Goal: Navigation & Orientation: Find specific page/section

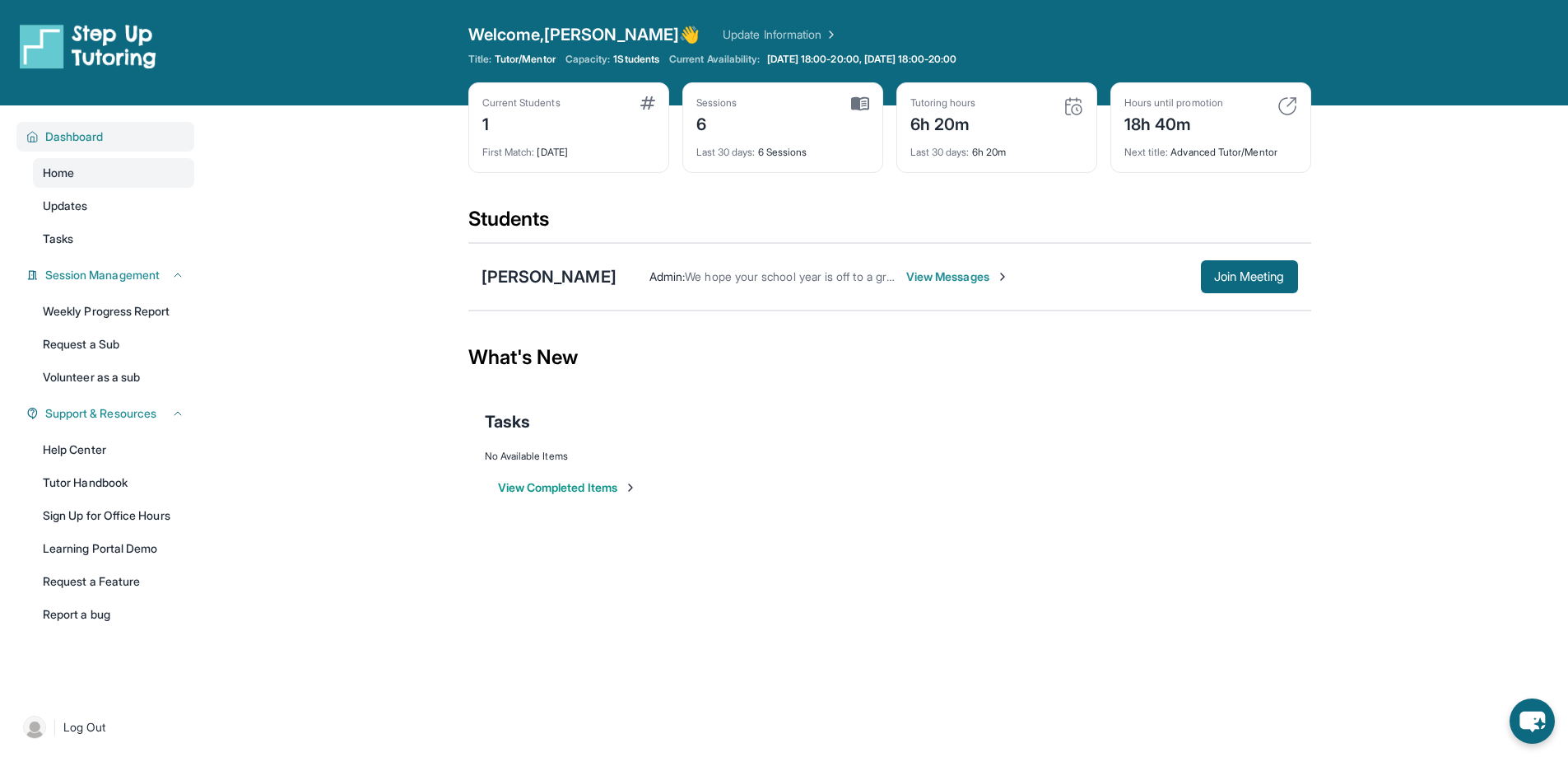
click at [89, 132] on span "Dashboard" at bounding box center [74, 137] width 58 height 17
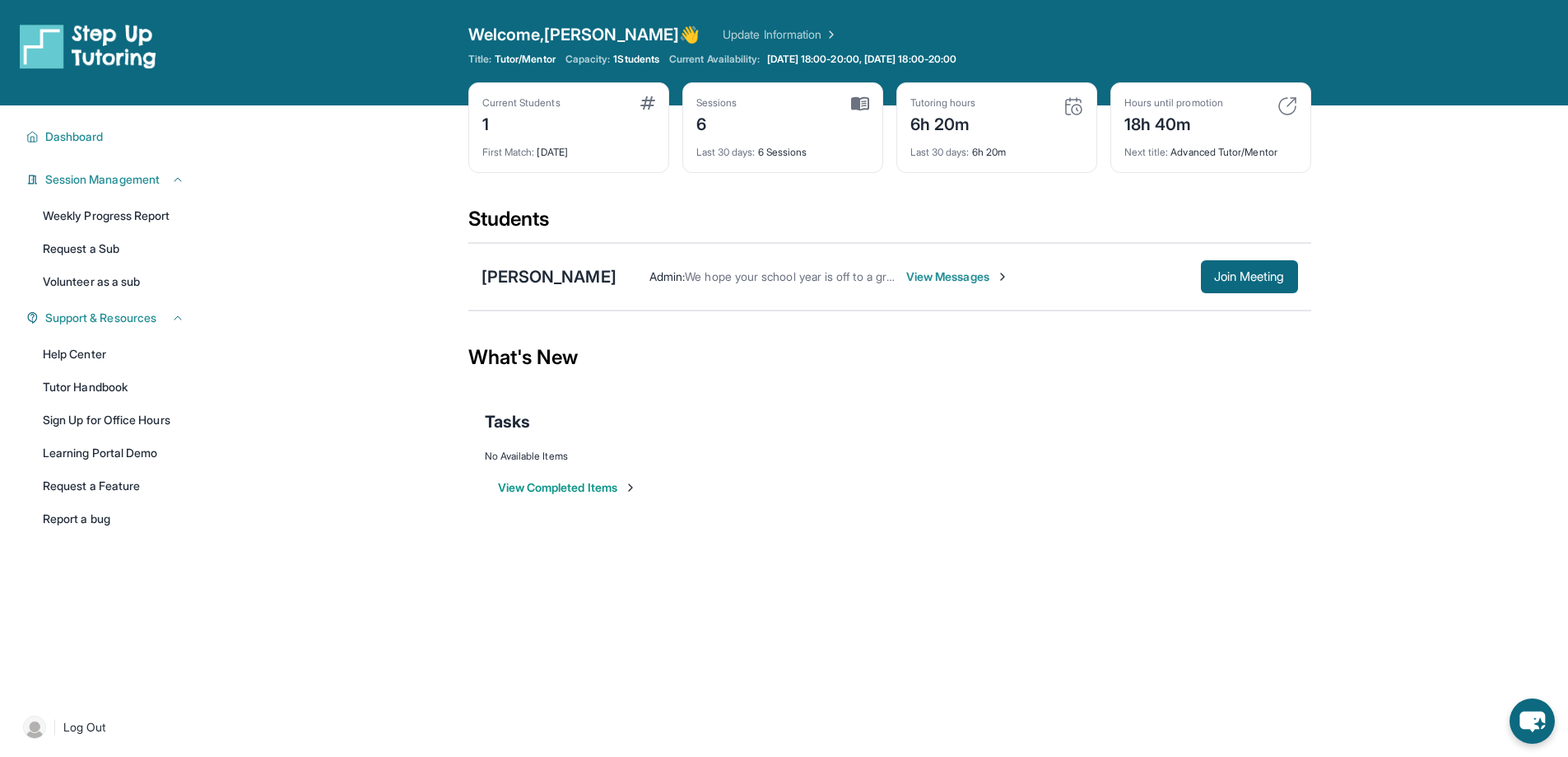
click at [751, 30] on link "Update Information" at bounding box center [780, 35] width 115 height 17
click at [821, 32] on img at bounding box center [830, 35] width 17 height 17
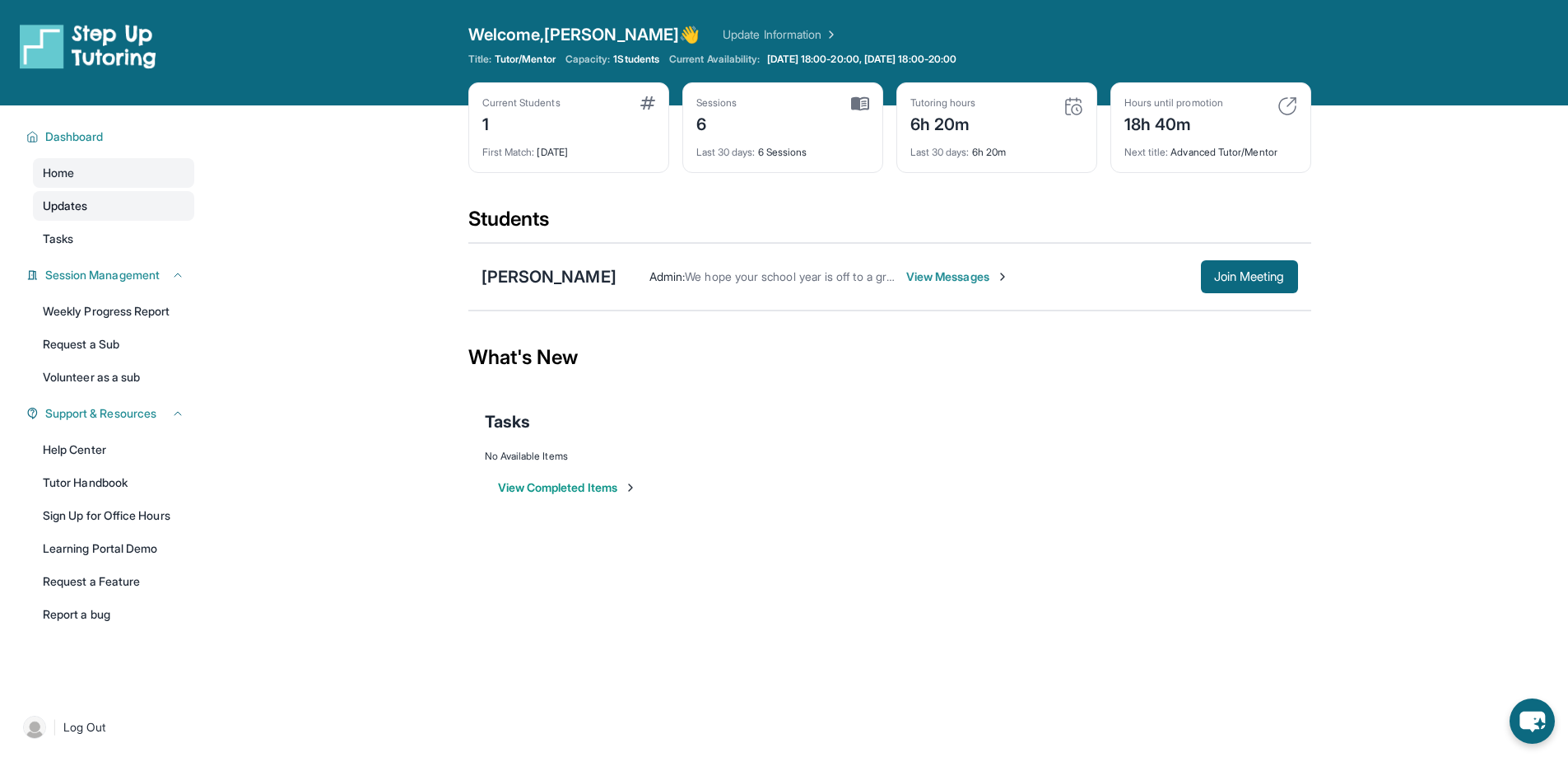
click at [69, 204] on span "Updates" at bounding box center [66, 206] width 45 height 17
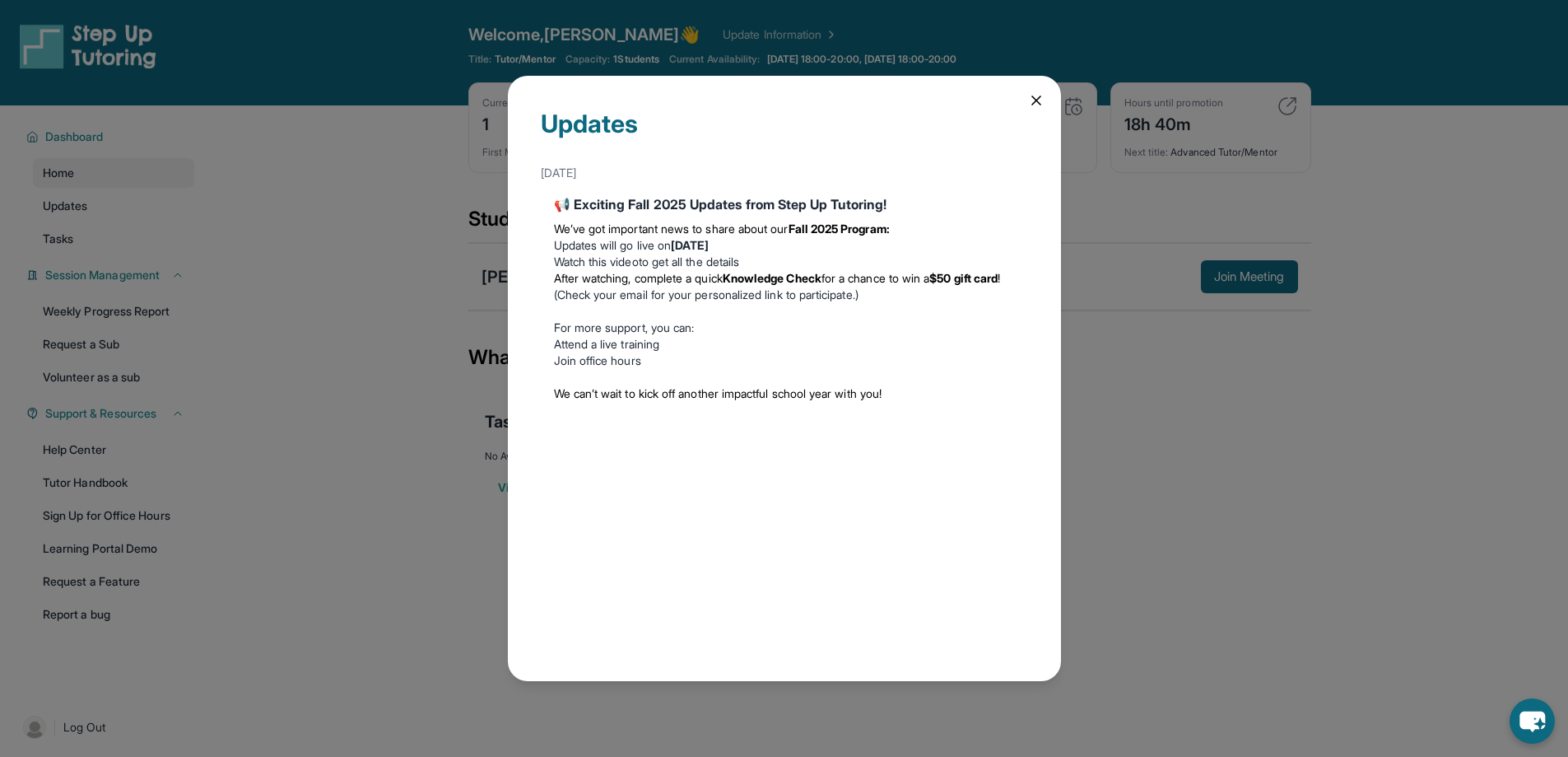
click at [1035, 96] on icon at bounding box center [1036, 100] width 17 height 17
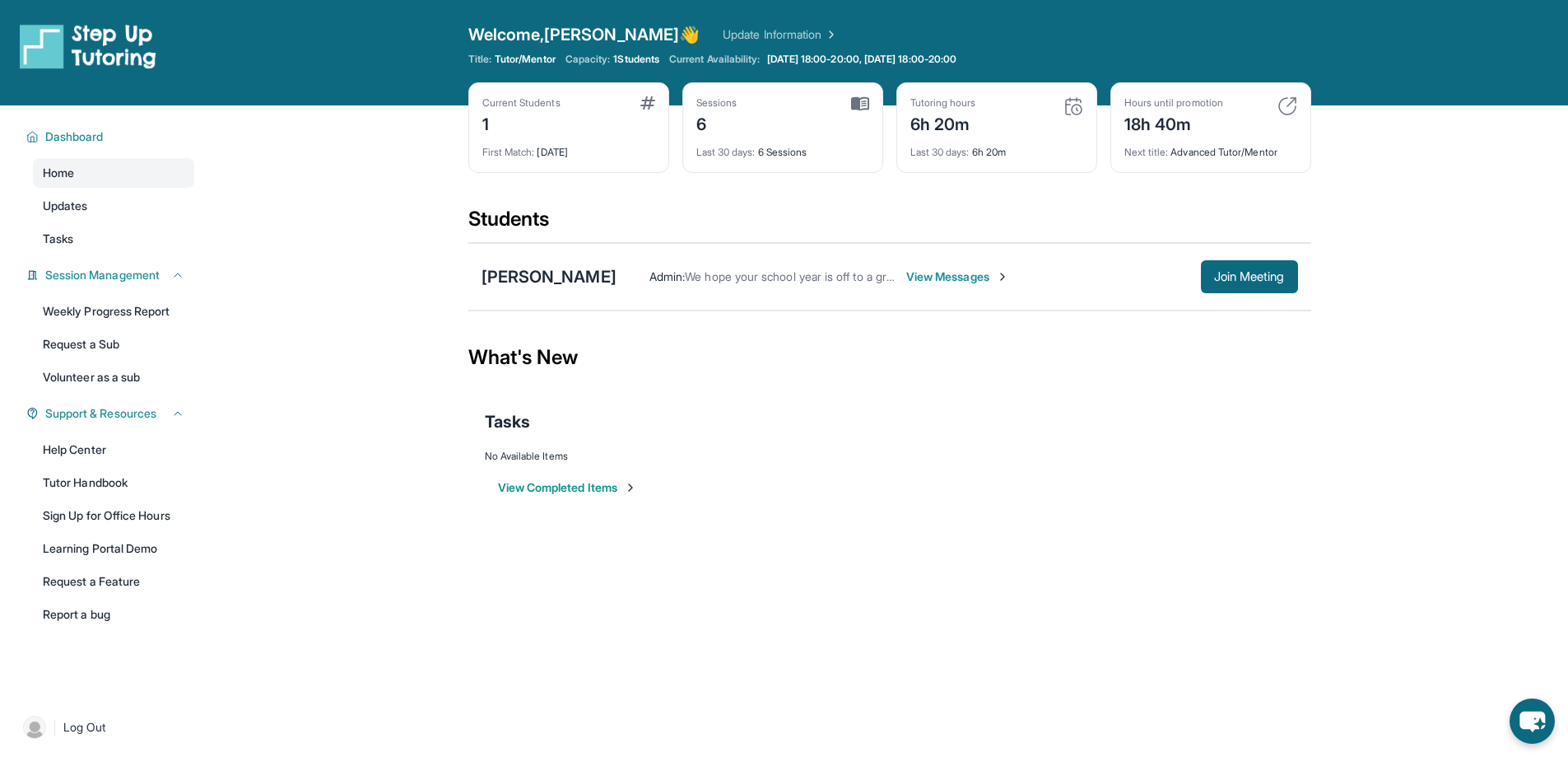
click at [954, 120] on div "6h 20m" at bounding box center [943, 122] width 66 height 26
click at [120, 309] on link "Weekly Progress Report" at bounding box center [113, 311] width 161 height 30
click at [66, 133] on span "Dashboard" at bounding box center [74, 137] width 58 height 17
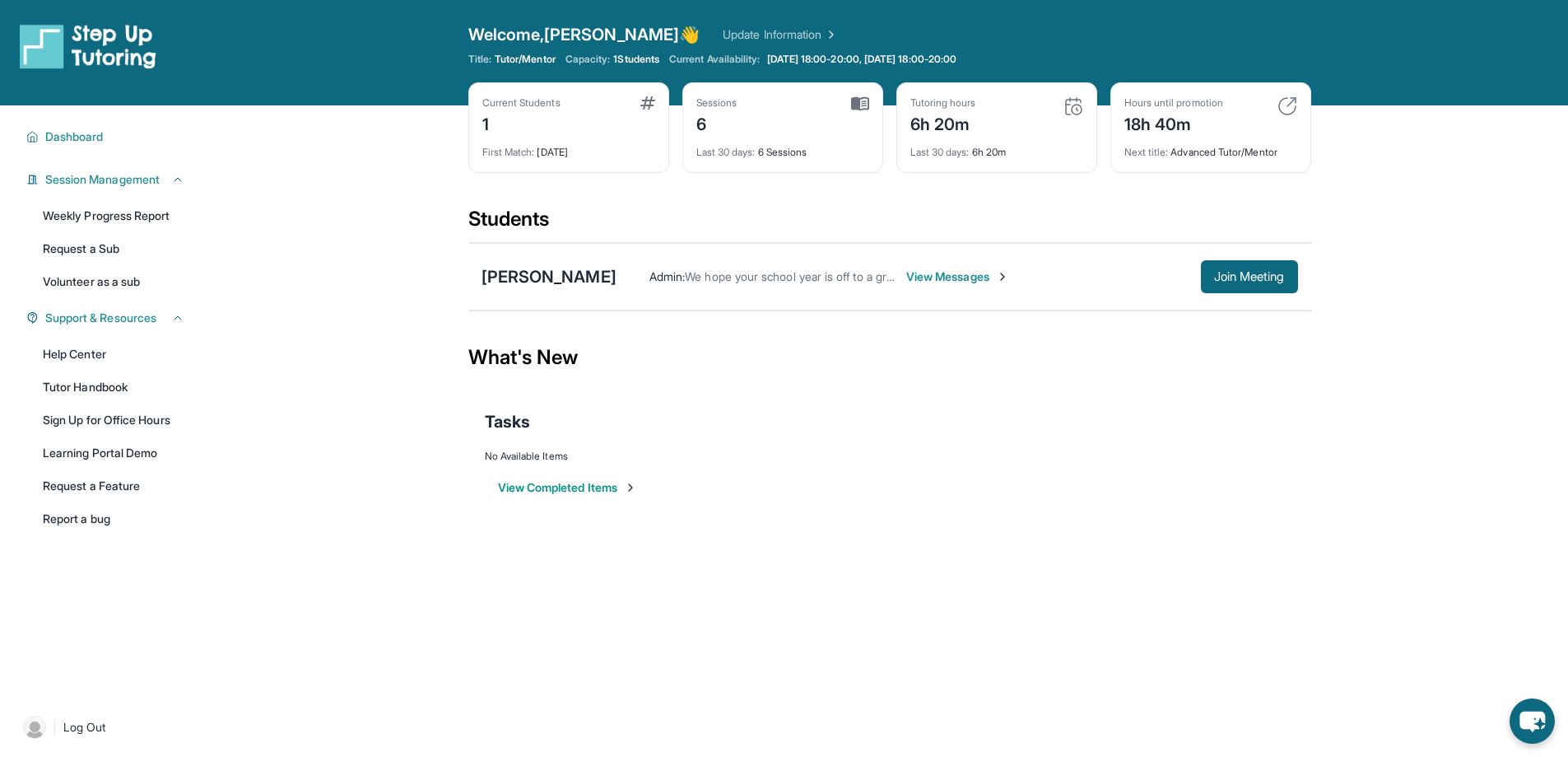
click at [644, 110] on div "Current Students 1" at bounding box center [568, 115] width 173 height 40
click at [524, 124] on div "1" at bounding box center [521, 122] width 78 height 26
click at [489, 51] on div "Welcome, Marcus 👋 Update Information Title: Tutor/Mentor Capacity: 1 Students C…" at bounding box center [890, 52] width 843 height 59
click at [723, 27] on link "Update Information" at bounding box center [780, 35] width 115 height 17
click at [93, 46] on img at bounding box center [88, 46] width 136 height 46
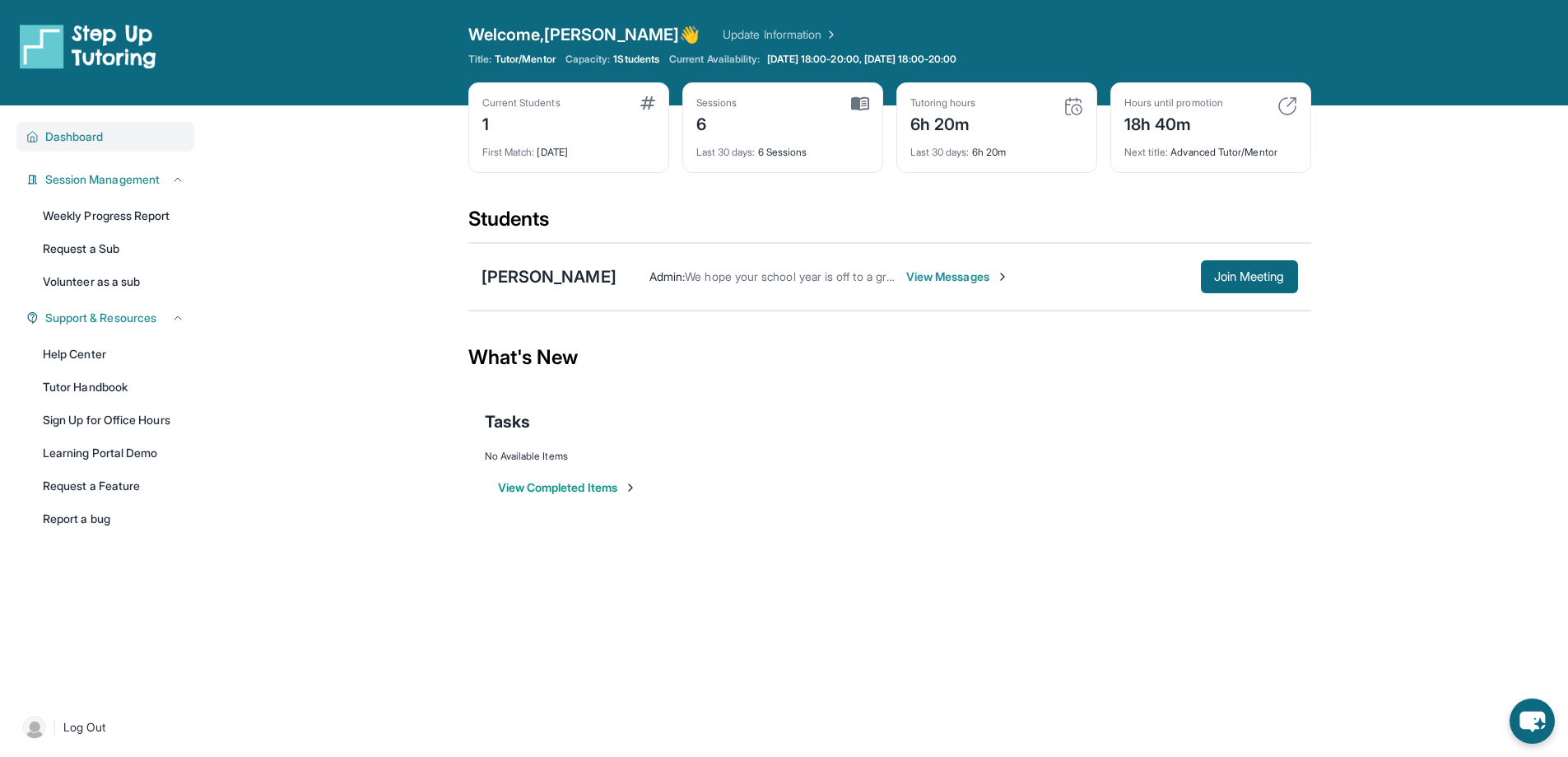
click at [73, 139] on span "Dashboard" at bounding box center [74, 137] width 58 height 17
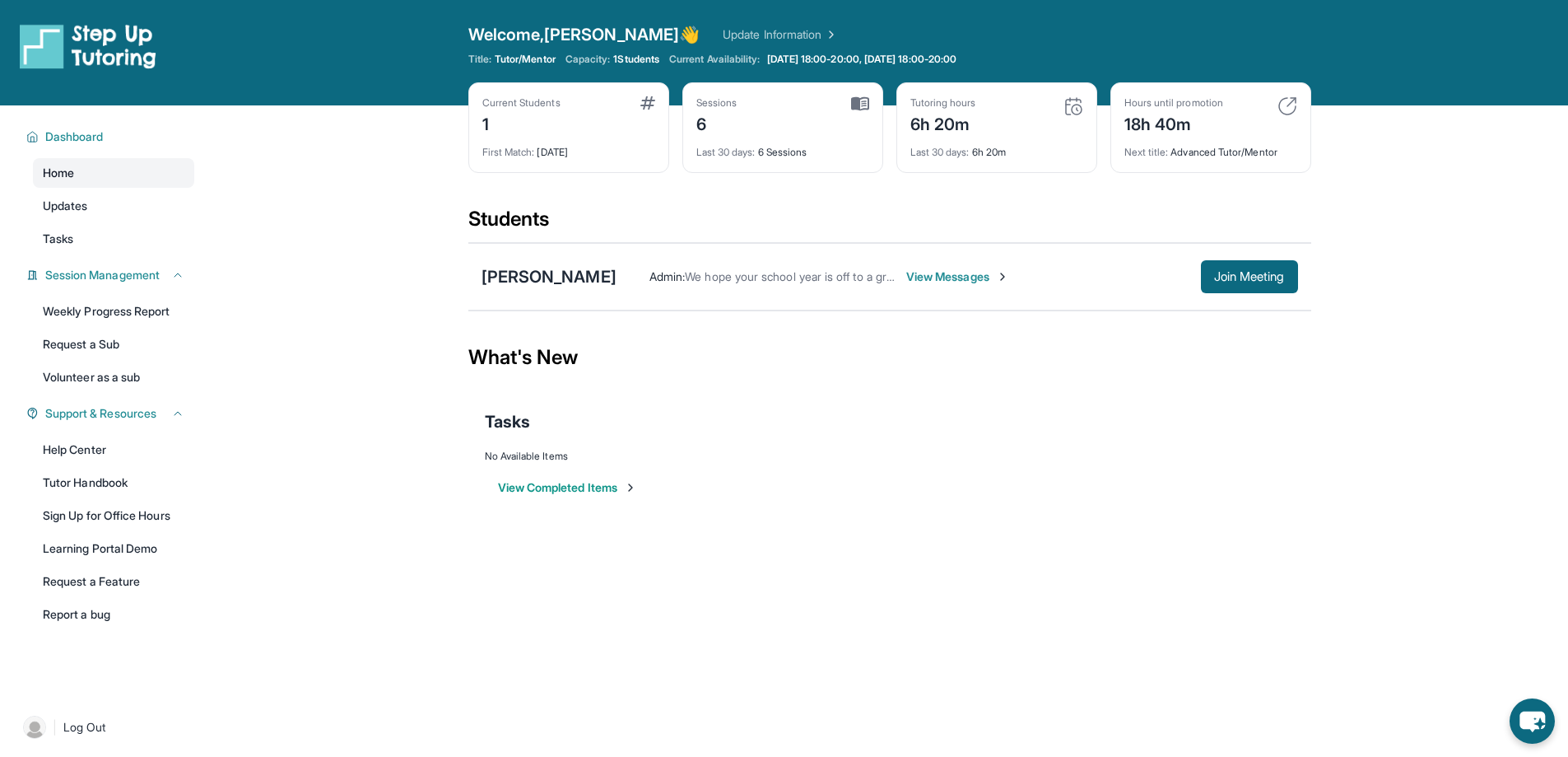
click at [90, 175] on link "Home" at bounding box center [113, 173] width 161 height 30
click at [74, 202] on span "Updates" at bounding box center [66, 206] width 45 height 17
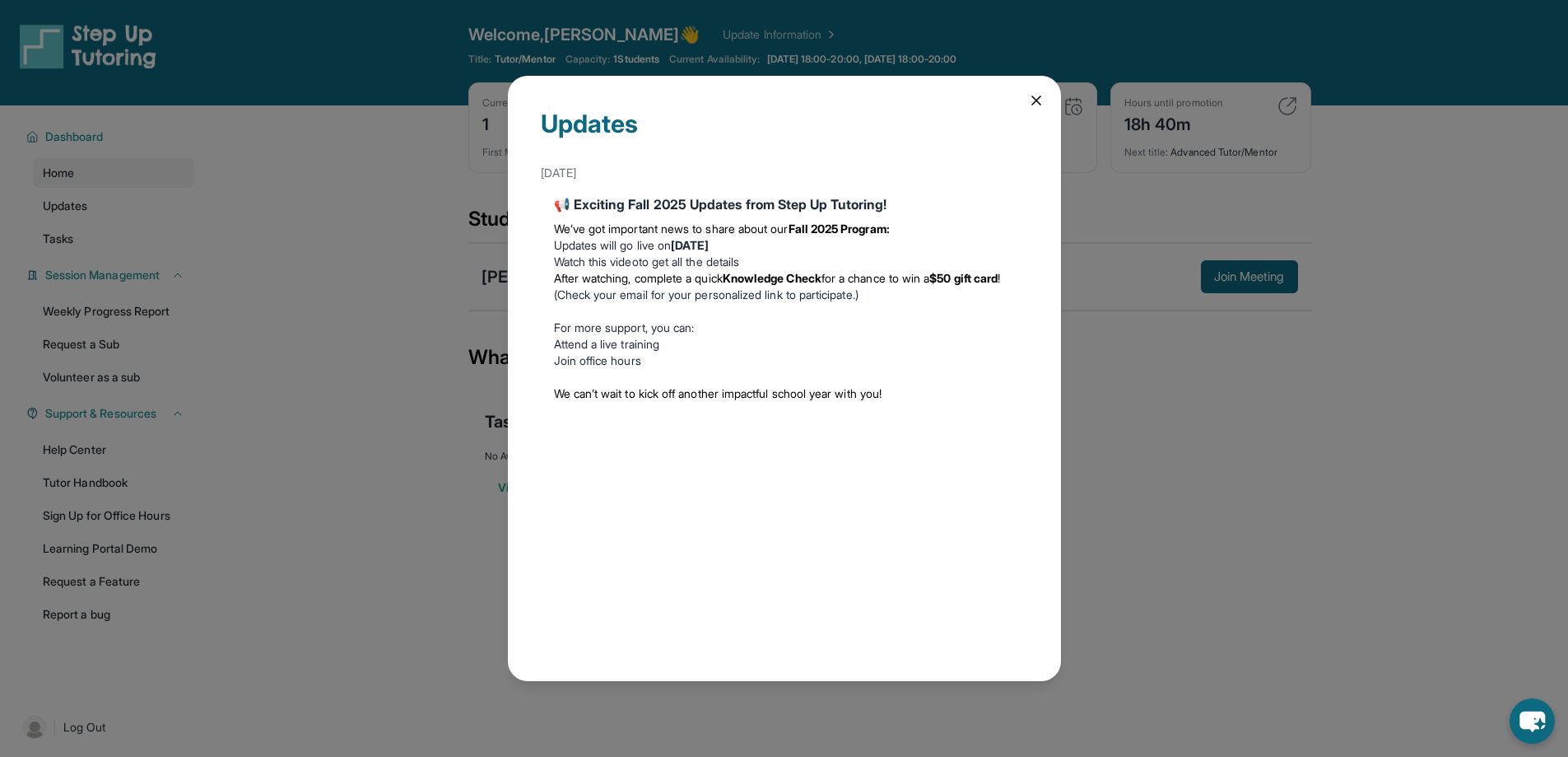
click at [1036, 100] on icon at bounding box center [1036, 100] width 8 height 8
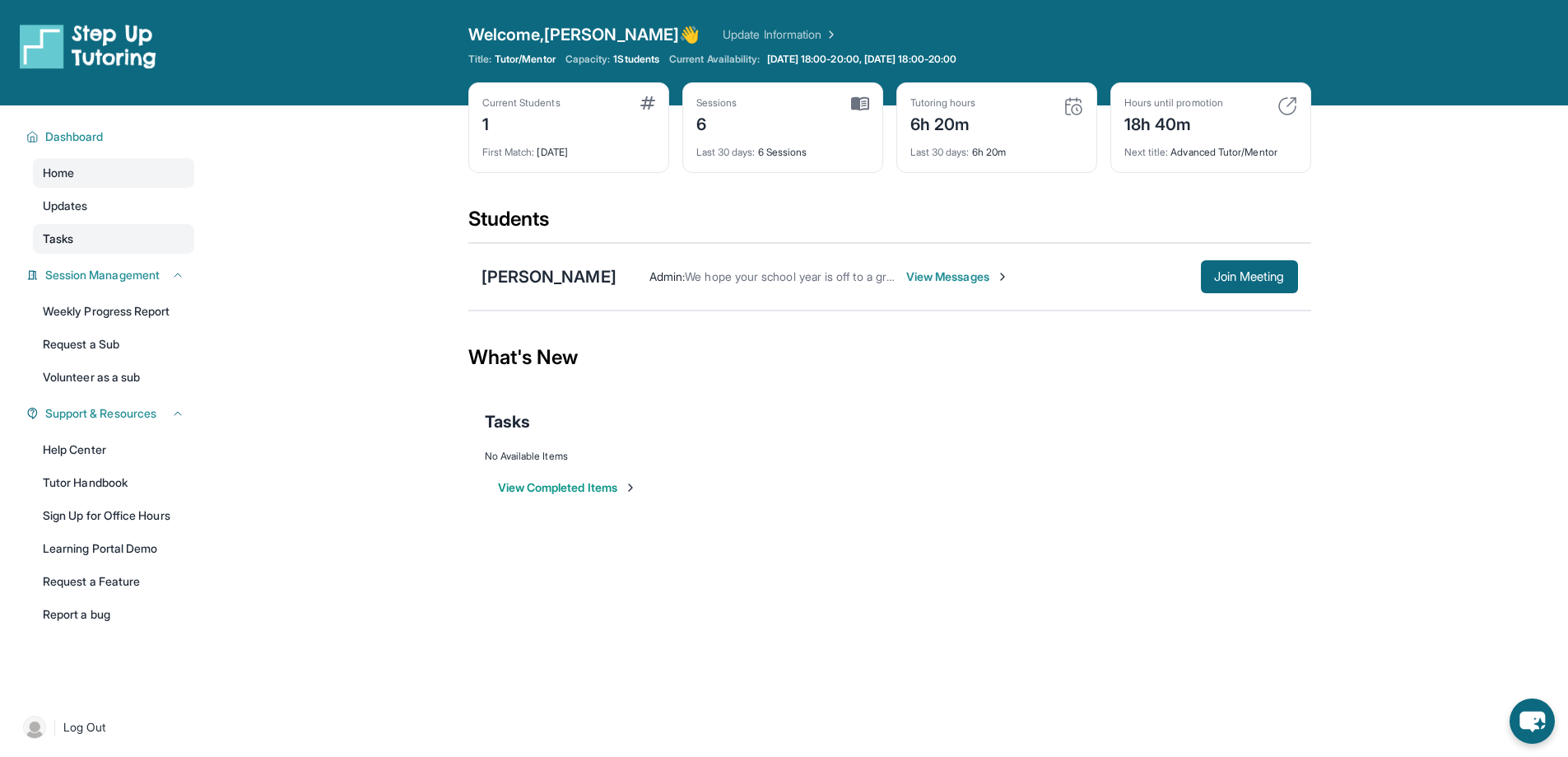
click at [45, 242] on span "Tasks" at bounding box center [58, 239] width 30 height 17
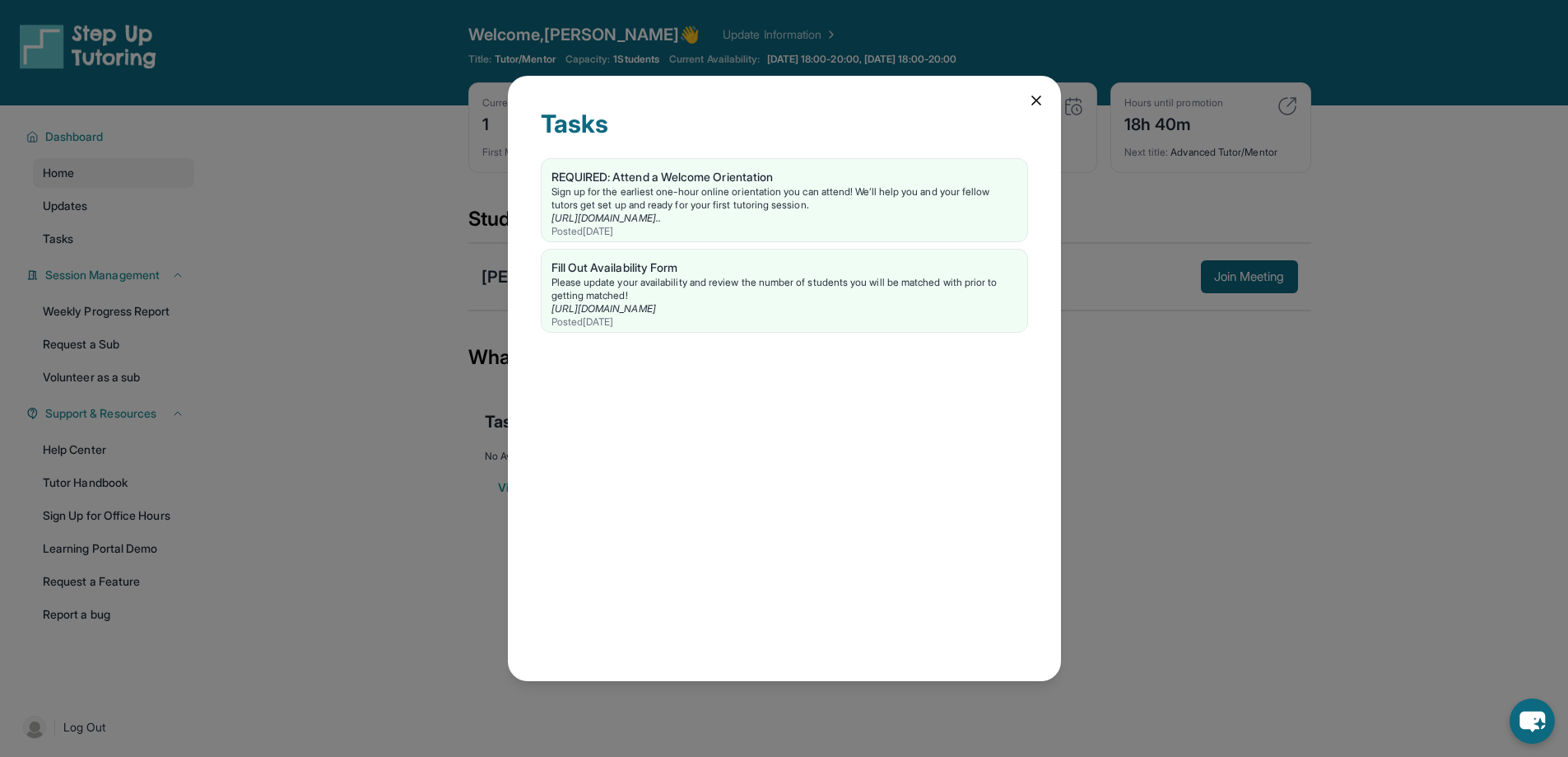
click at [1036, 94] on icon at bounding box center [1036, 100] width 17 height 17
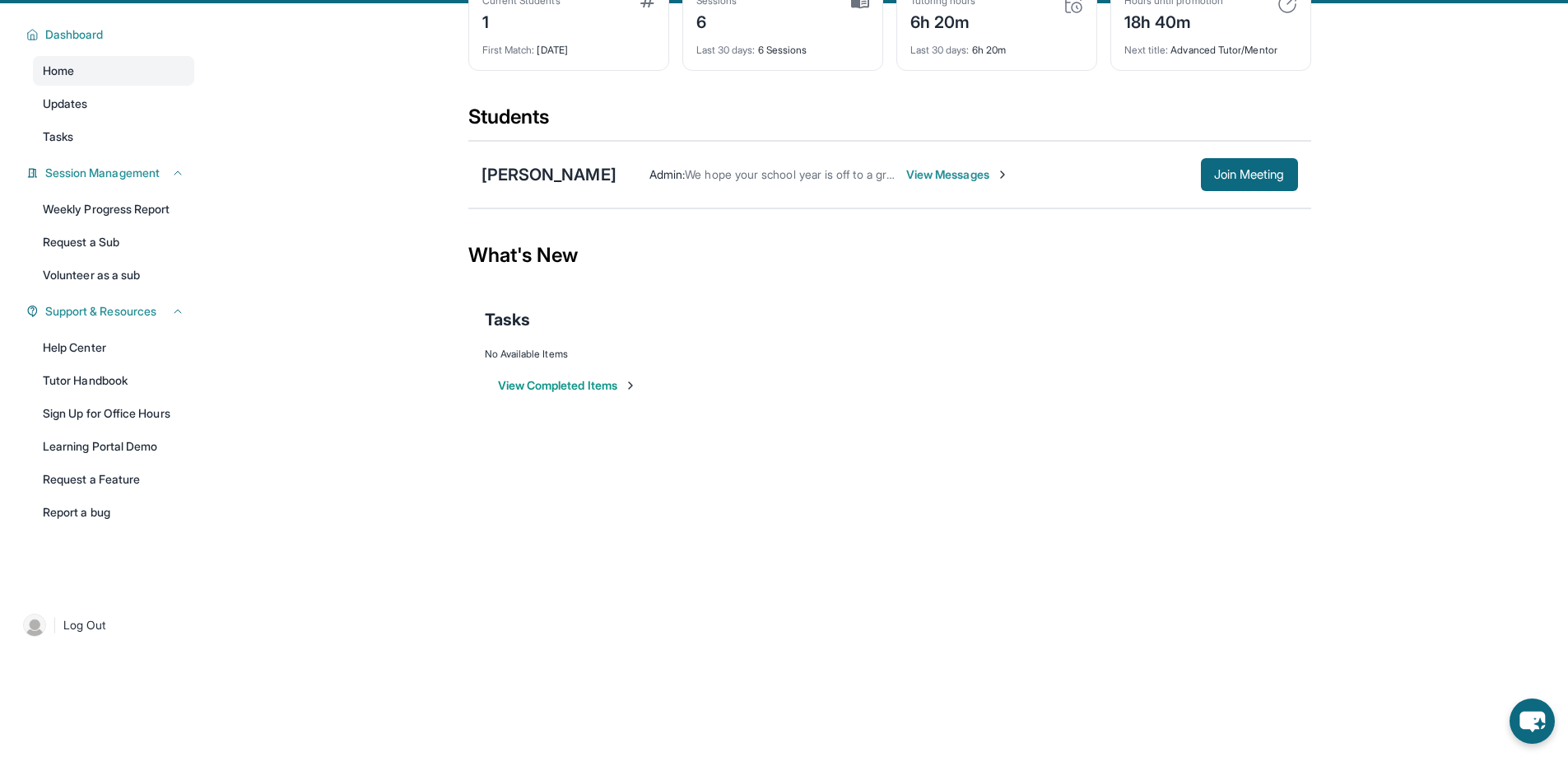
scroll to position [105, 0]
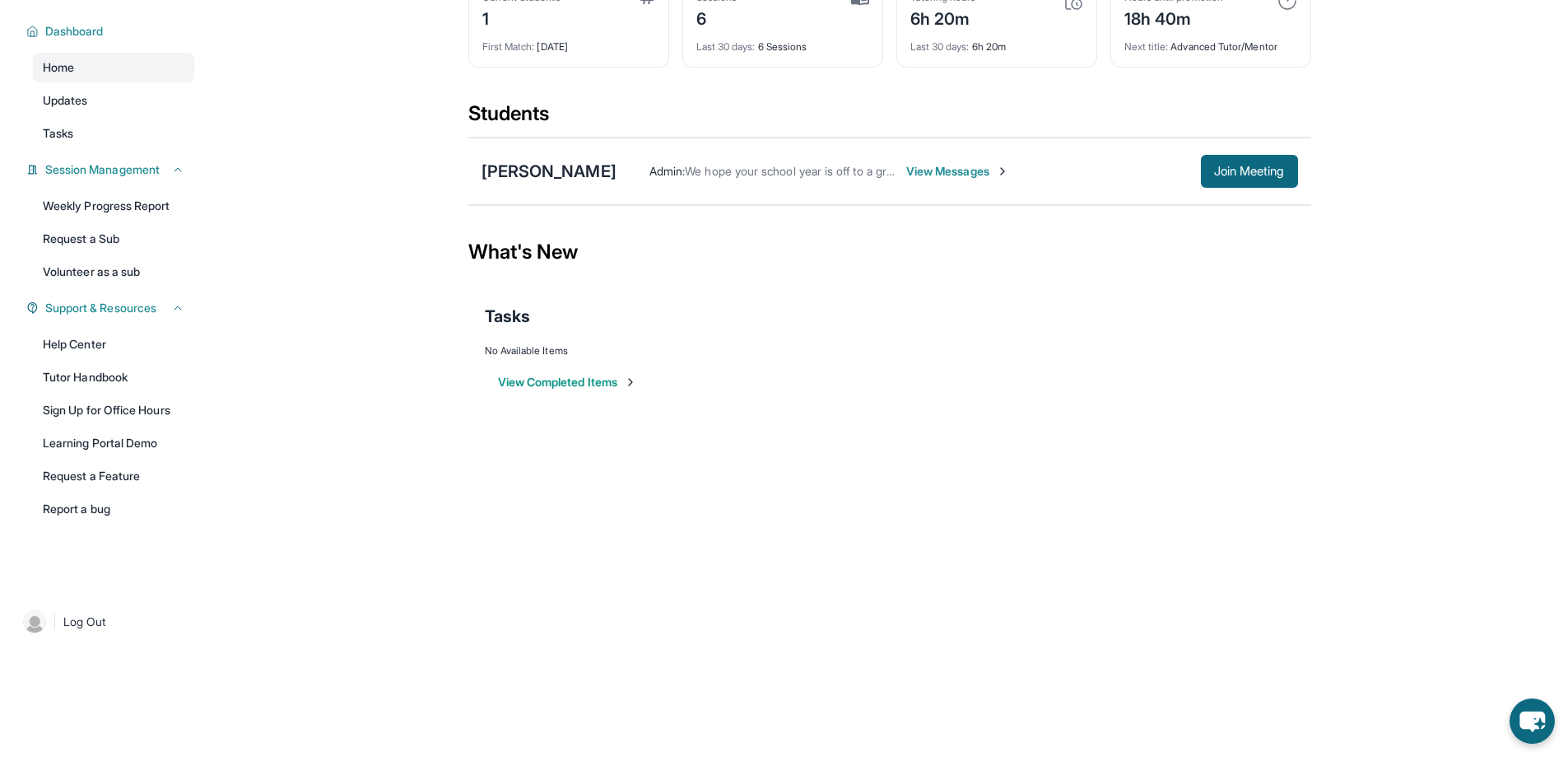
click at [906, 164] on span "View Messages" at bounding box center [957, 171] width 103 height 17
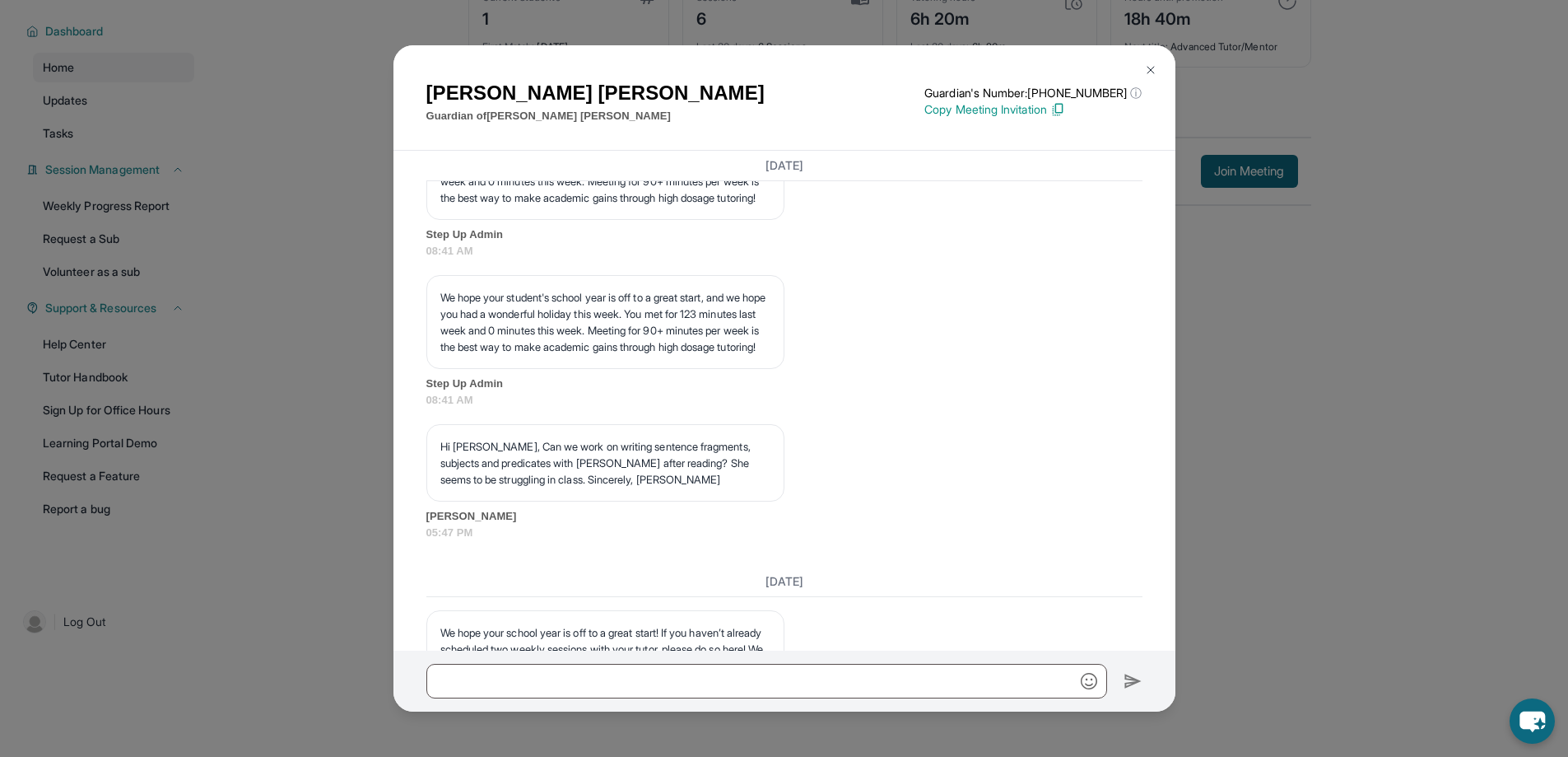
scroll to position [4367, 0]
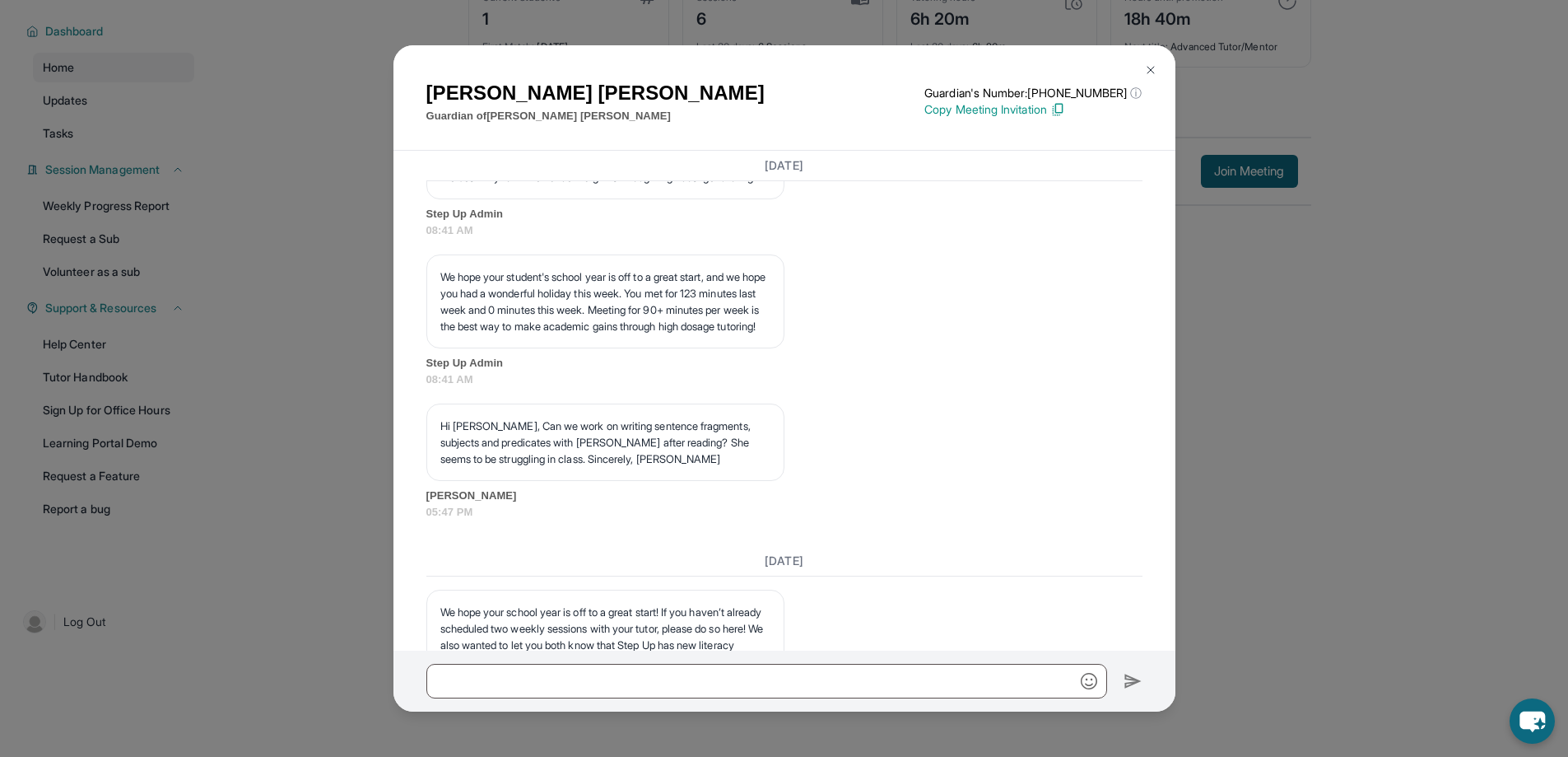
click at [1150, 65] on img at bounding box center [1151, 70] width 13 height 13
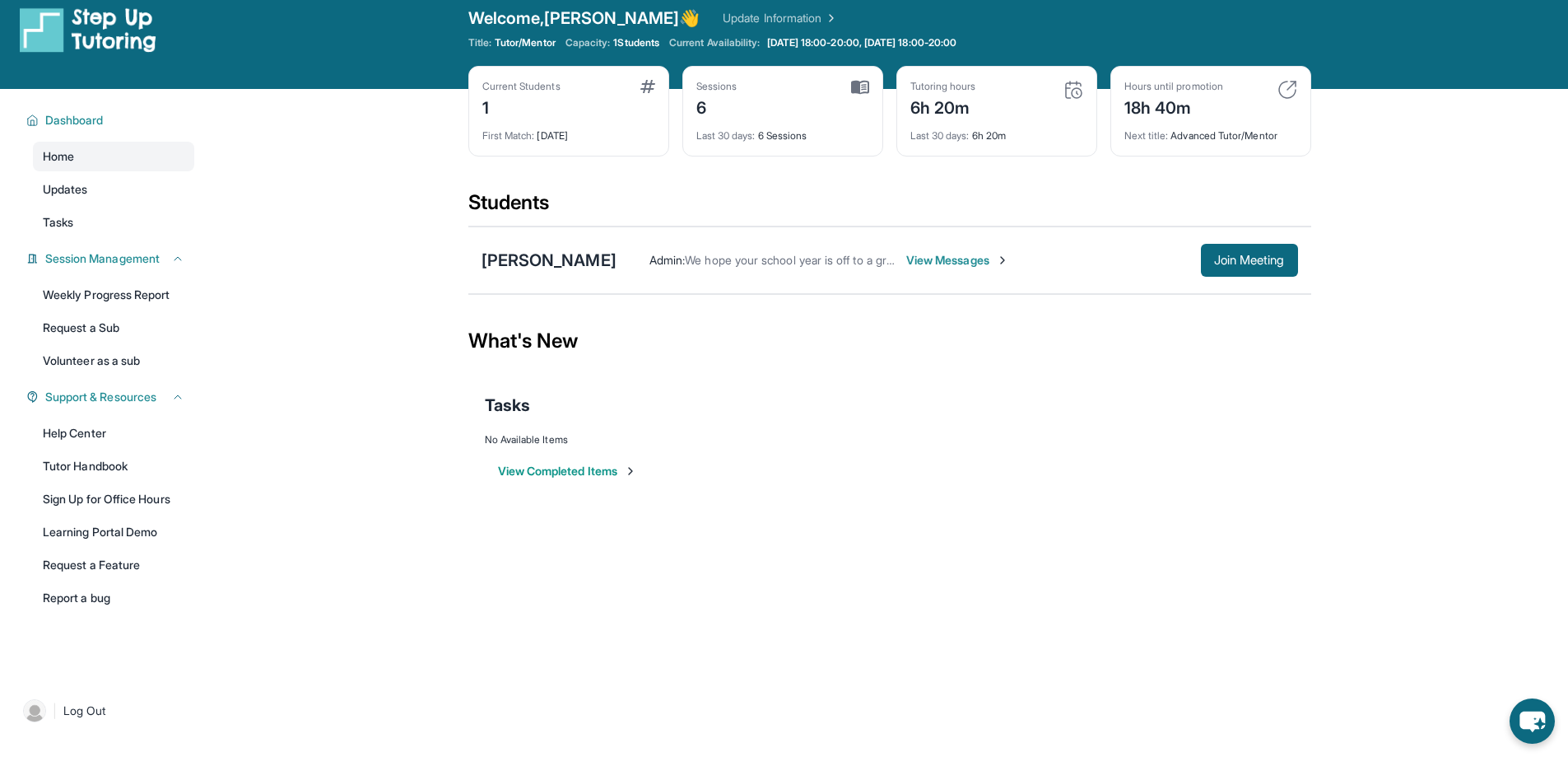
scroll to position [0, 0]
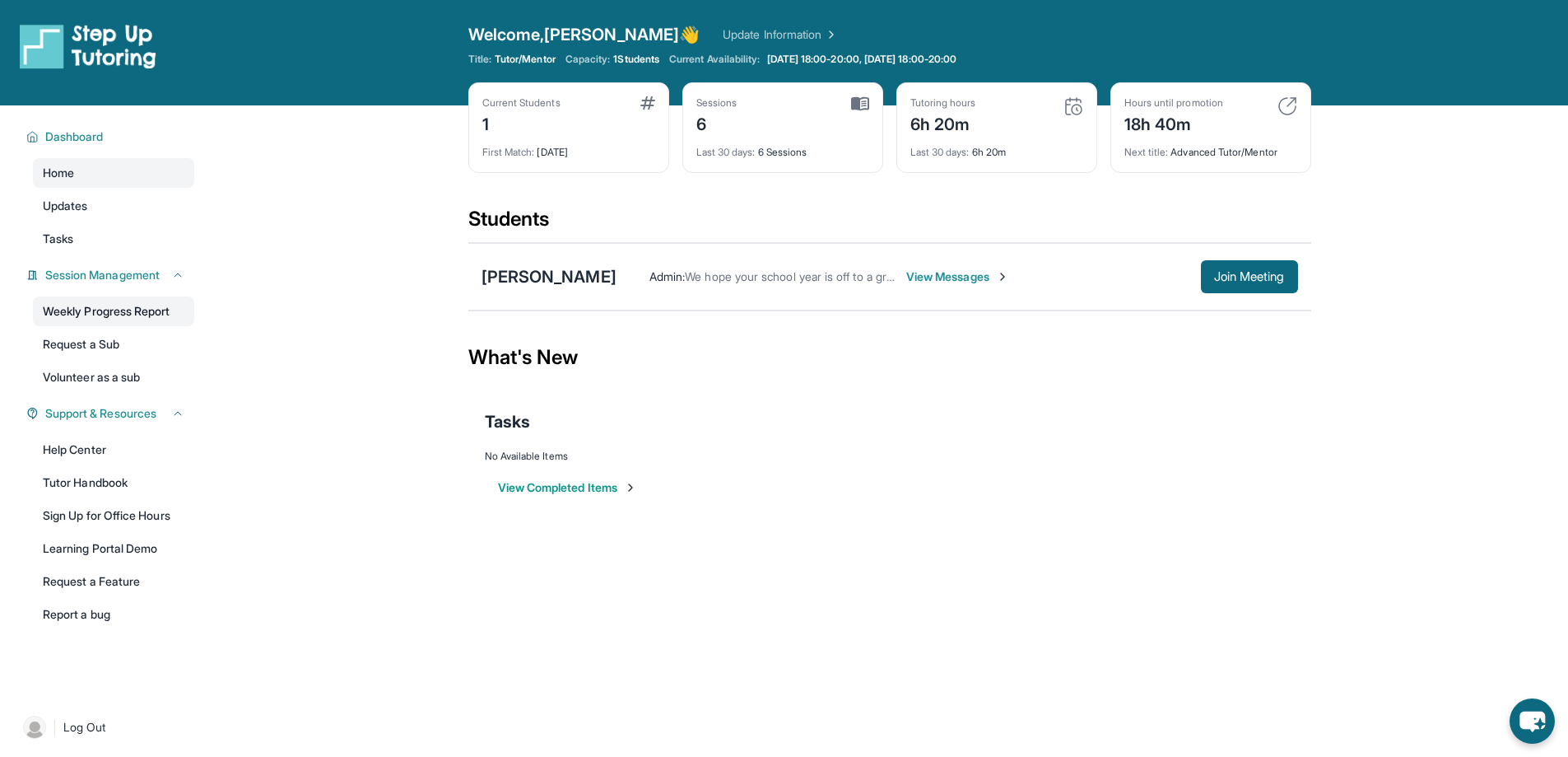
click at [125, 314] on link "Weekly Progress Report" at bounding box center [113, 311] width 161 height 30
